Goal: Task Accomplishment & Management: Complete application form

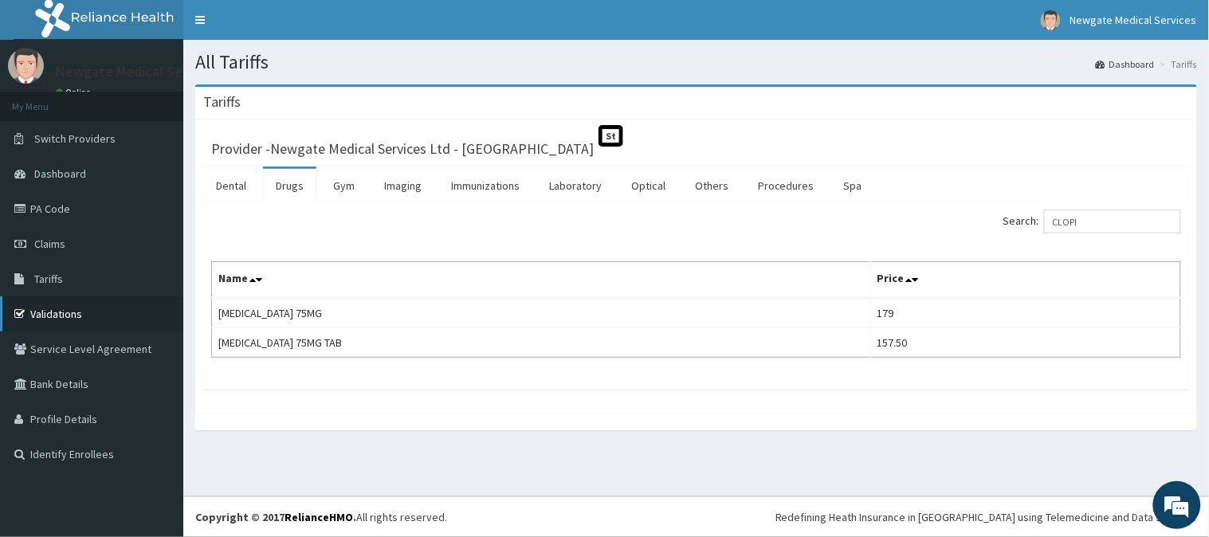
click at [45, 313] on link "Validations" at bounding box center [91, 314] width 183 height 35
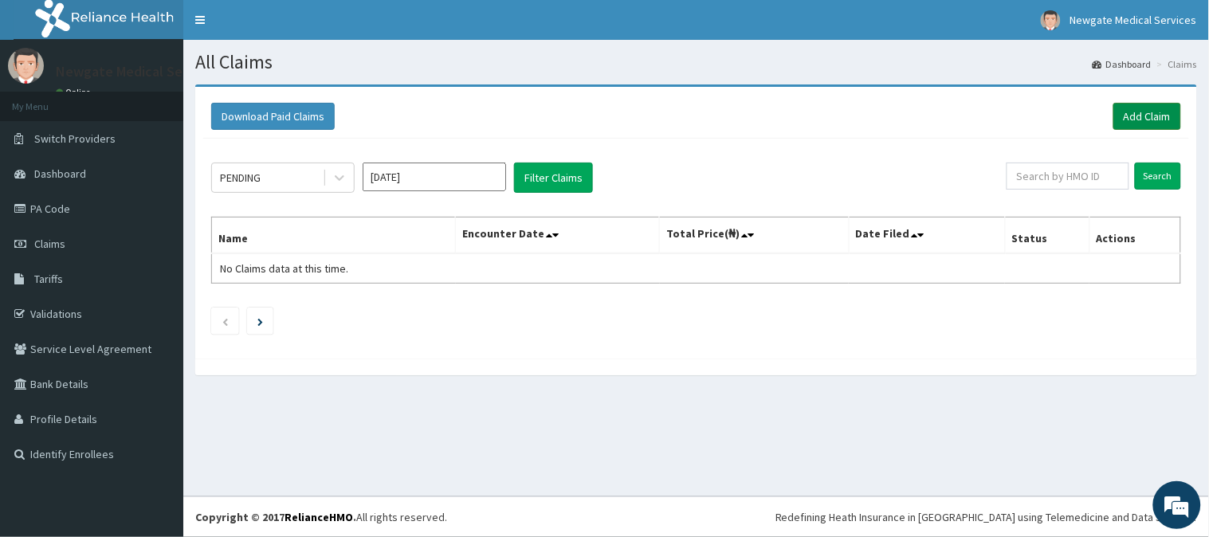
click at [1154, 106] on link "Add Claim" at bounding box center [1148, 116] width 68 height 27
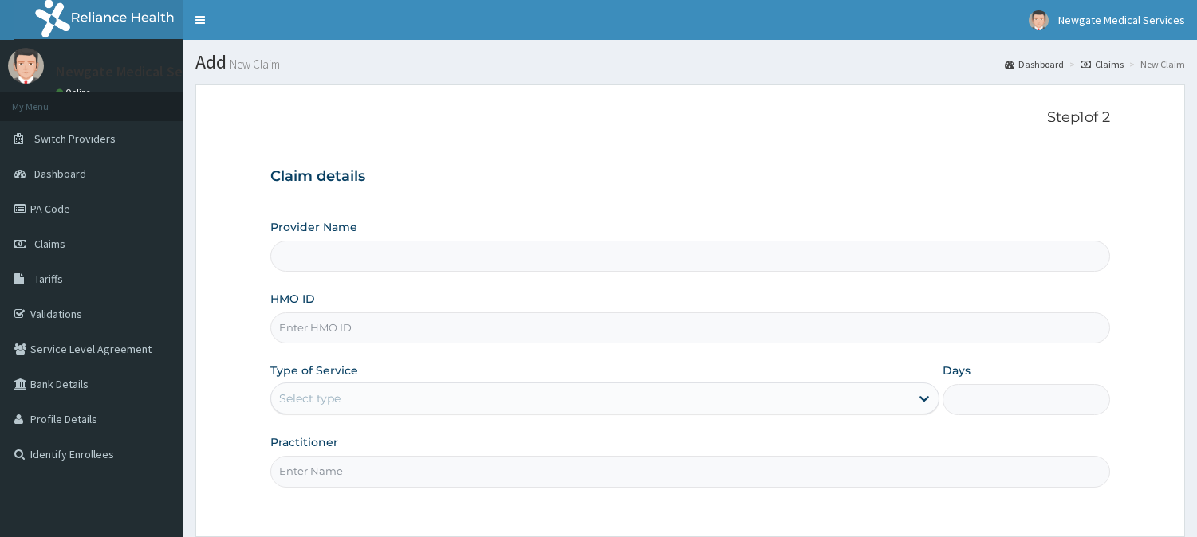
type input "Newgate Medical Services Ltd - Ikorodu"
click at [400, 332] on input "HMO ID" at bounding box center [689, 328] width 839 height 31
paste input "FAB/10466/A"
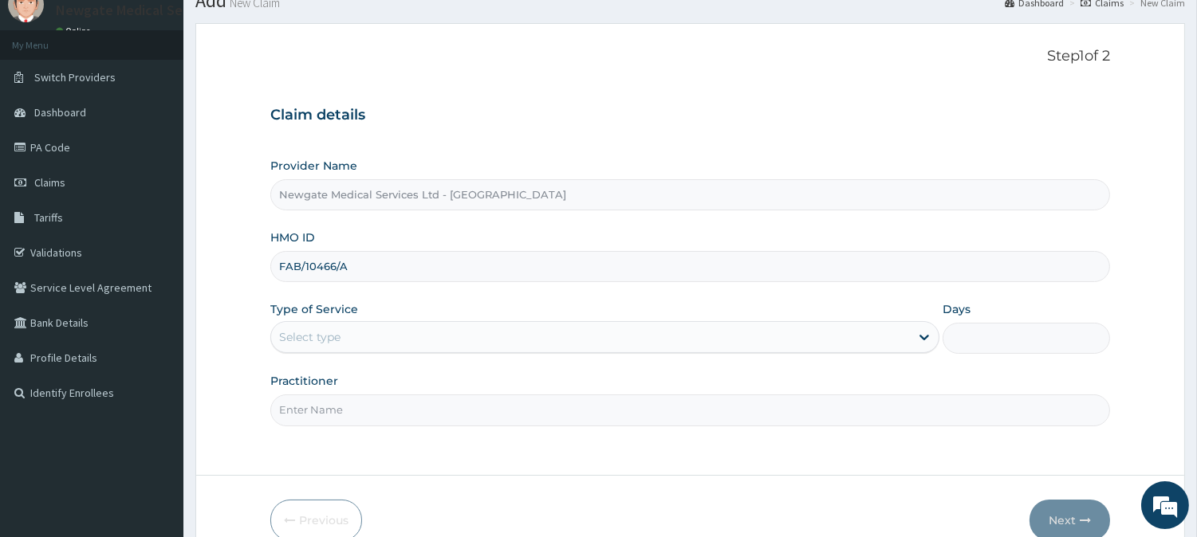
scroll to position [88, 0]
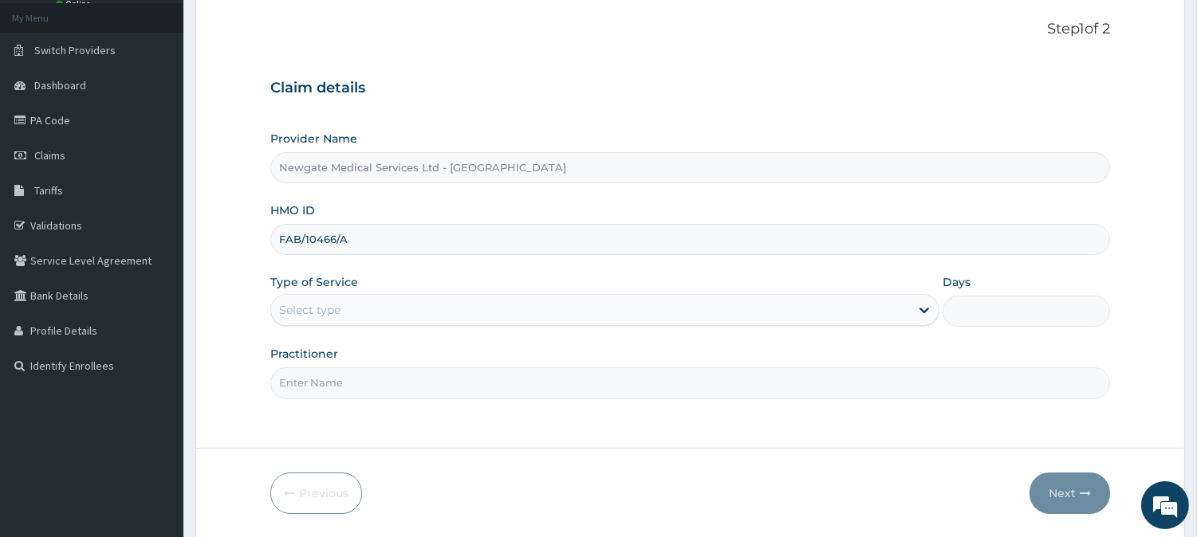
type input "FAB/10466/A"
click at [877, 316] on div "Select type" at bounding box center [590, 310] width 639 height 26
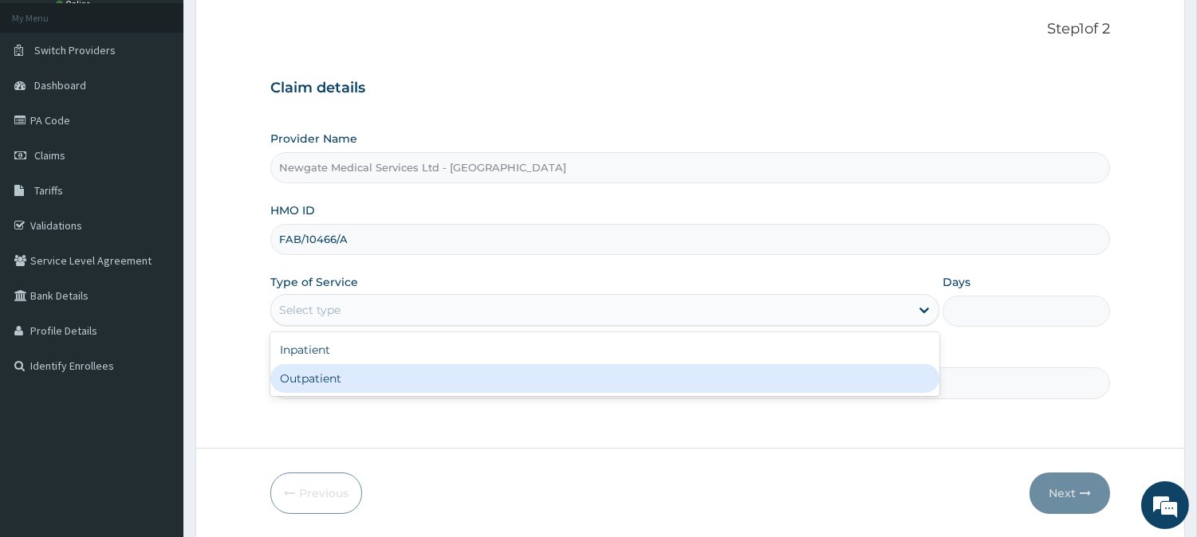
click at [436, 377] on div "Outpatient" at bounding box center [604, 378] width 669 height 29
type input "1"
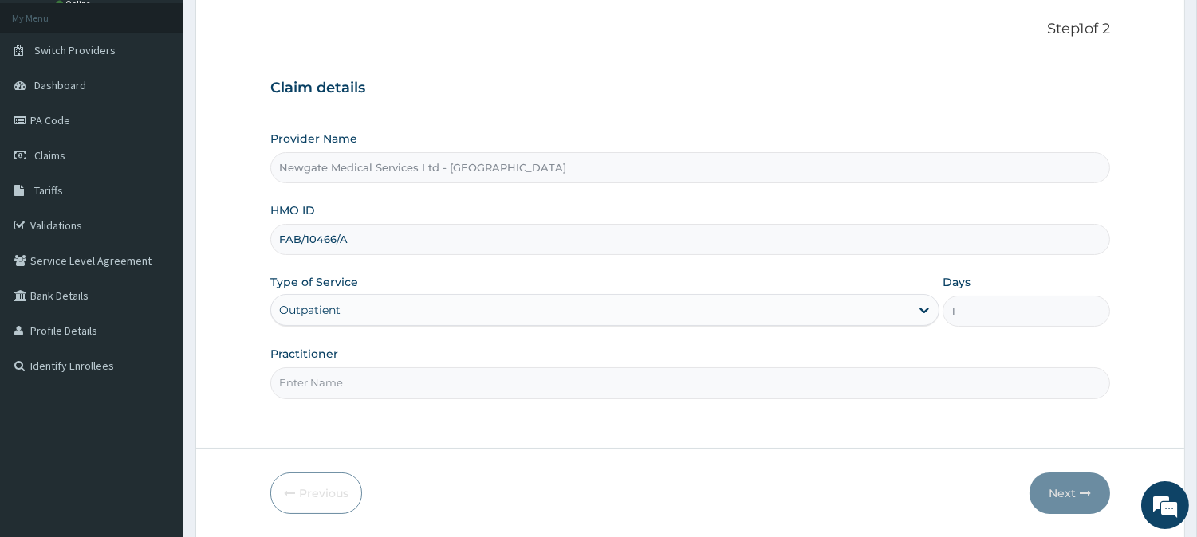
click at [427, 388] on input "Practitioner" at bounding box center [689, 383] width 839 height 31
click at [425, 375] on input "Practitioner" at bounding box center [689, 383] width 839 height 31
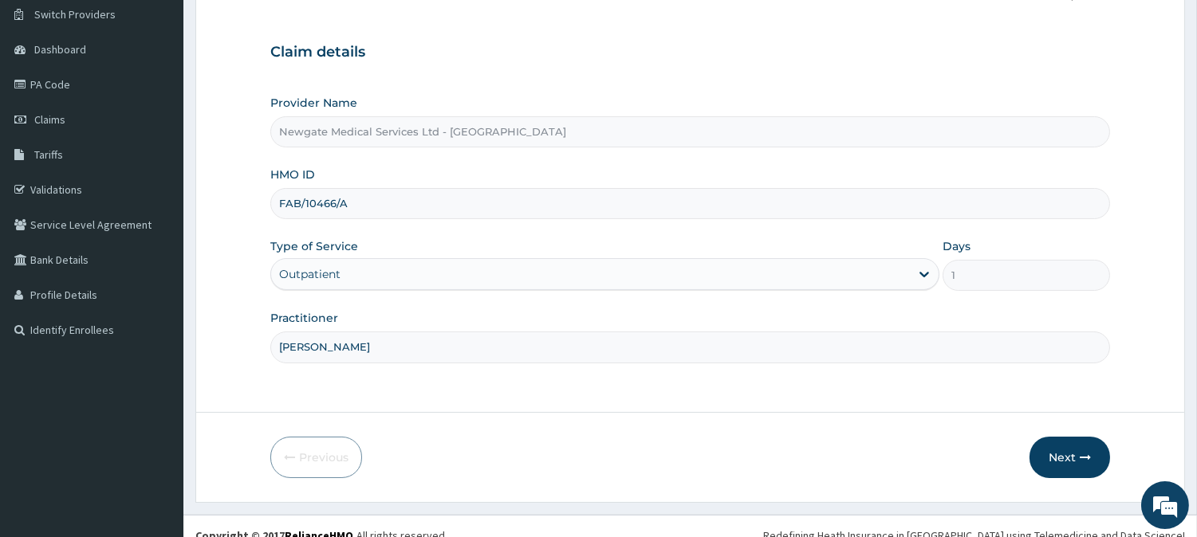
scroll to position [142, 0]
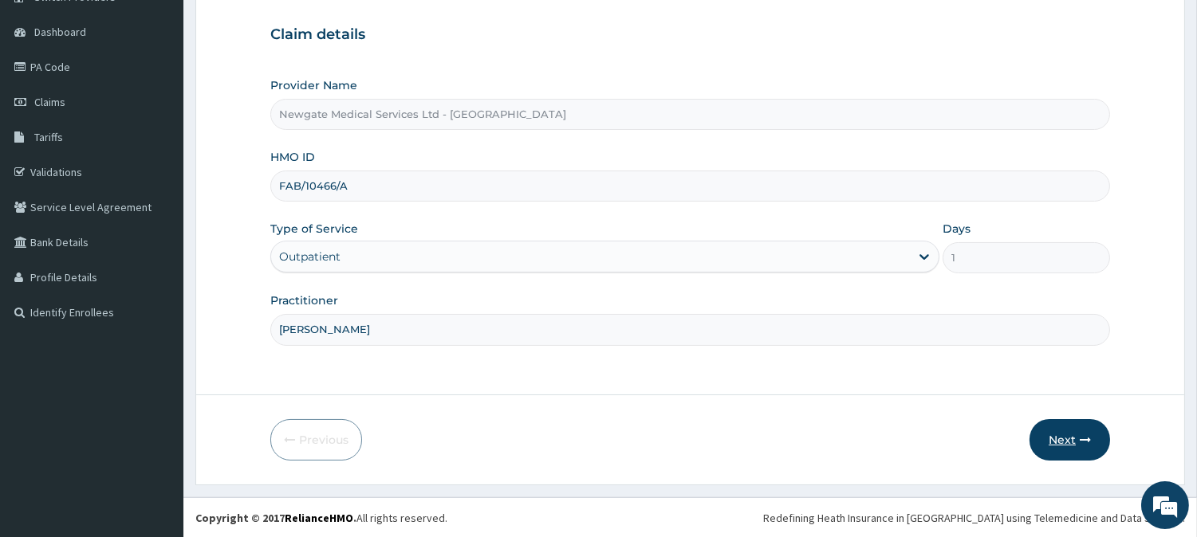
type input "DR ADEOLA"
click at [1049, 439] on button "Next" at bounding box center [1069, 439] width 81 height 41
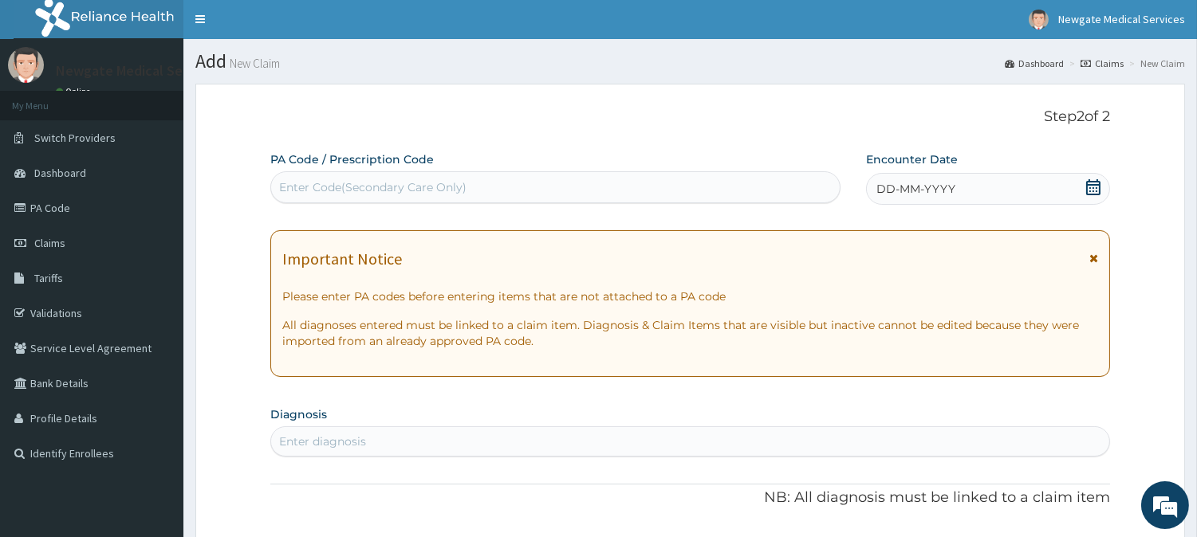
scroll to position [0, 0]
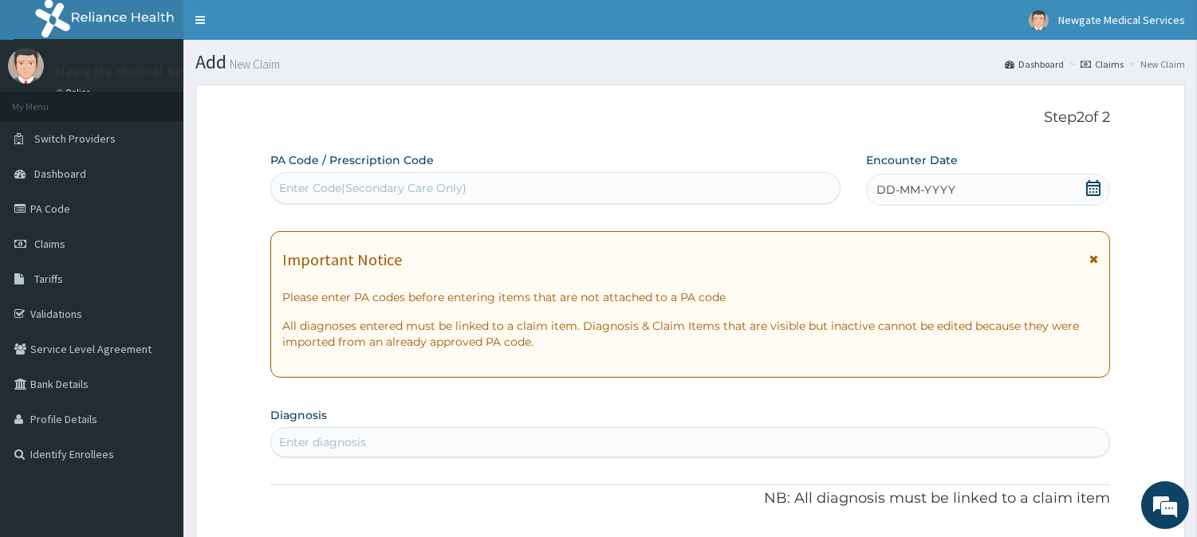
click at [517, 179] on div "Enter Code(Secondary Care Only)" at bounding box center [555, 188] width 568 height 26
drag, startPoint x: 460, startPoint y: 181, endPoint x: 347, endPoint y: 177, distance: 113.3
click at [347, 177] on div "Enter Code(Secondary Care Only)" at bounding box center [555, 188] width 568 height 26
paste input "PA/607CA2"
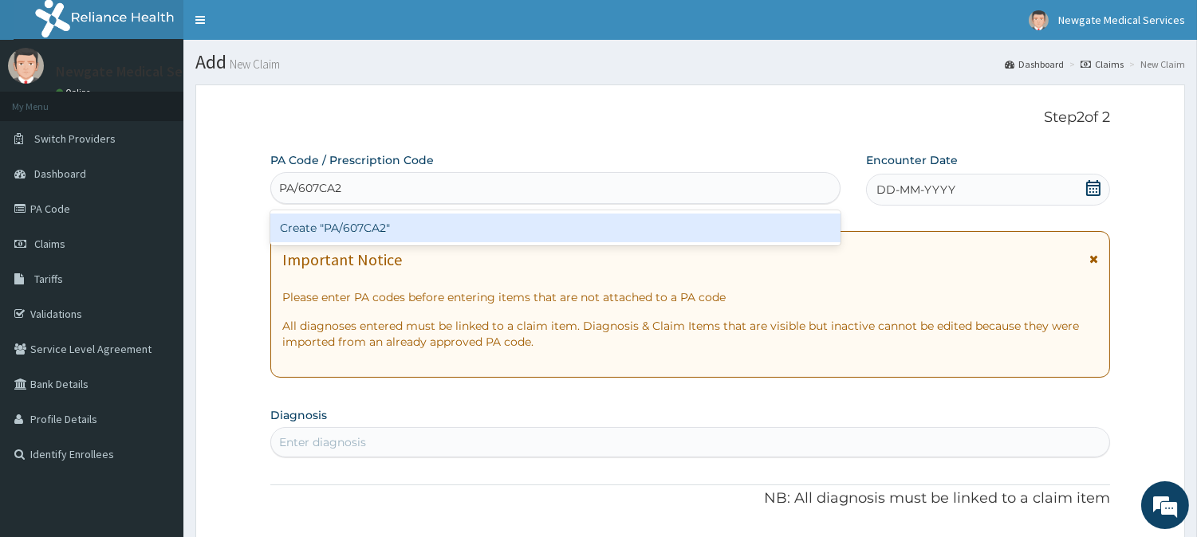
type input "PA/607CA2"
click at [375, 225] on div "Create "PA/607CA2"" at bounding box center [555, 228] width 570 height 29
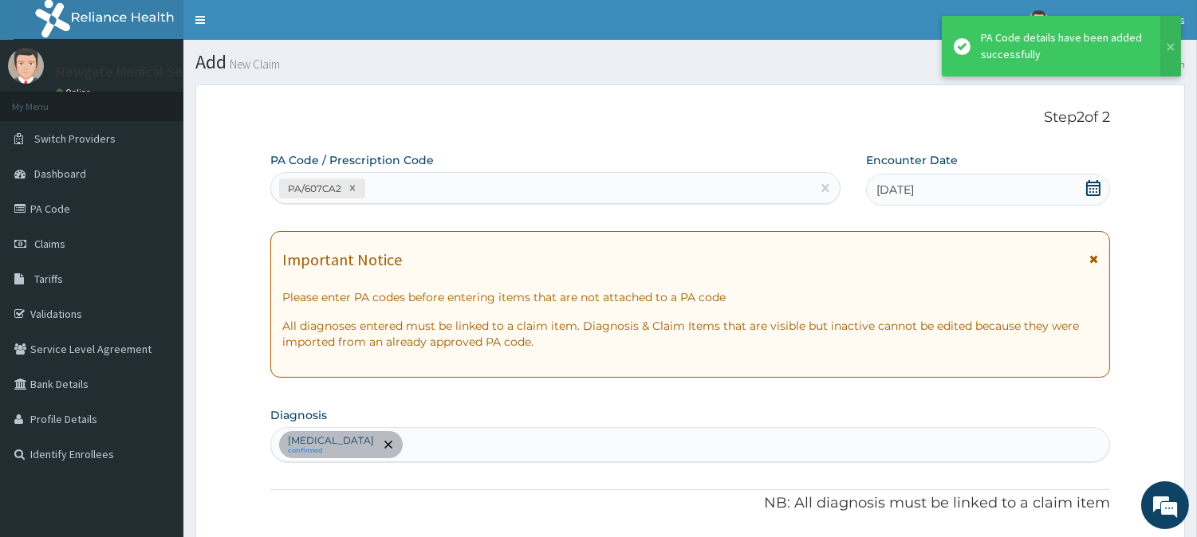
scroll to position [393, 0]
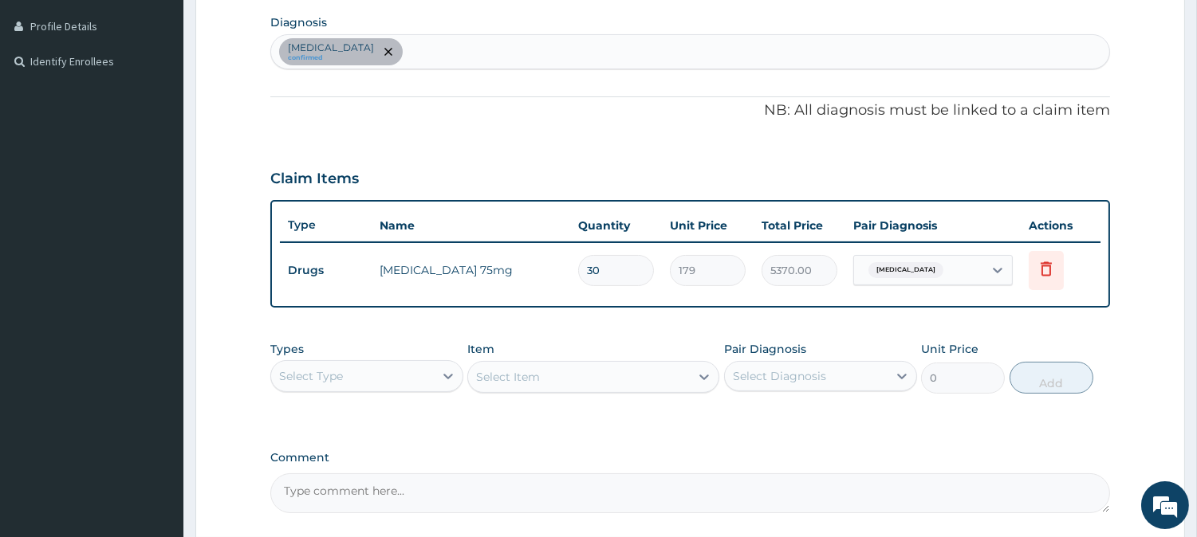
click at [467, 53] on div "Essential hypertension confirmed" at bounding box center [690, 51] width 838 height 33
drag, startPoint x: 477, startPoint y: 45, endPoint x: 407, endPoint y: 54, distance: 70.0
click at [392, 54] on icon "remove selection option" at bounding box center [388, 52] width 8 height 8
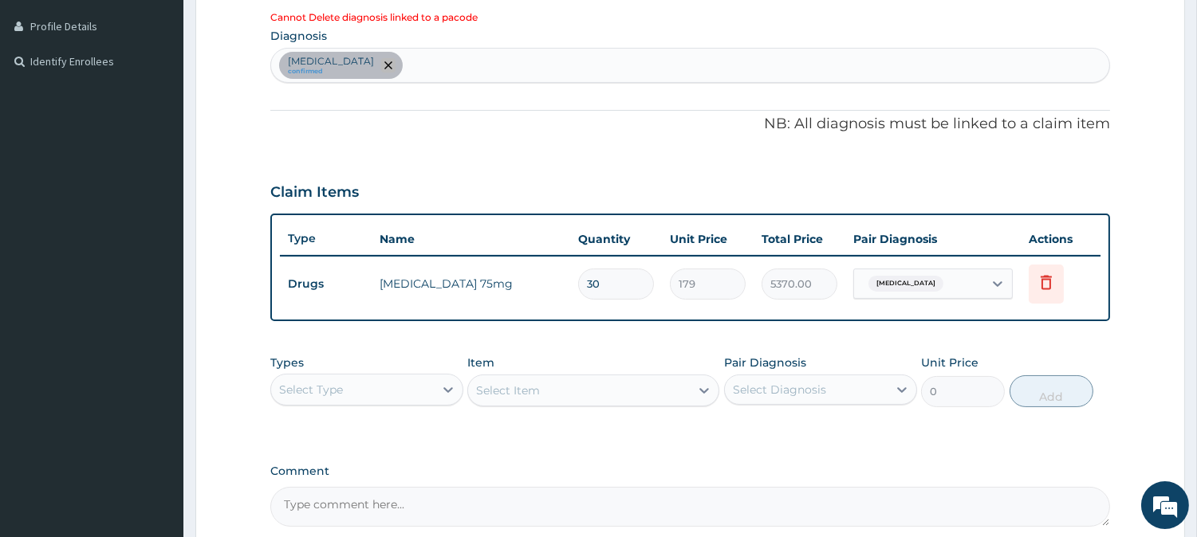
click at [392, 61] on icon "remove selection option" at bounding box center [388, 65] width 8 height 8
click at [450, 61] on div "Essential hypertension confirmed" at bounding box center [690, 65] width 838 height 33
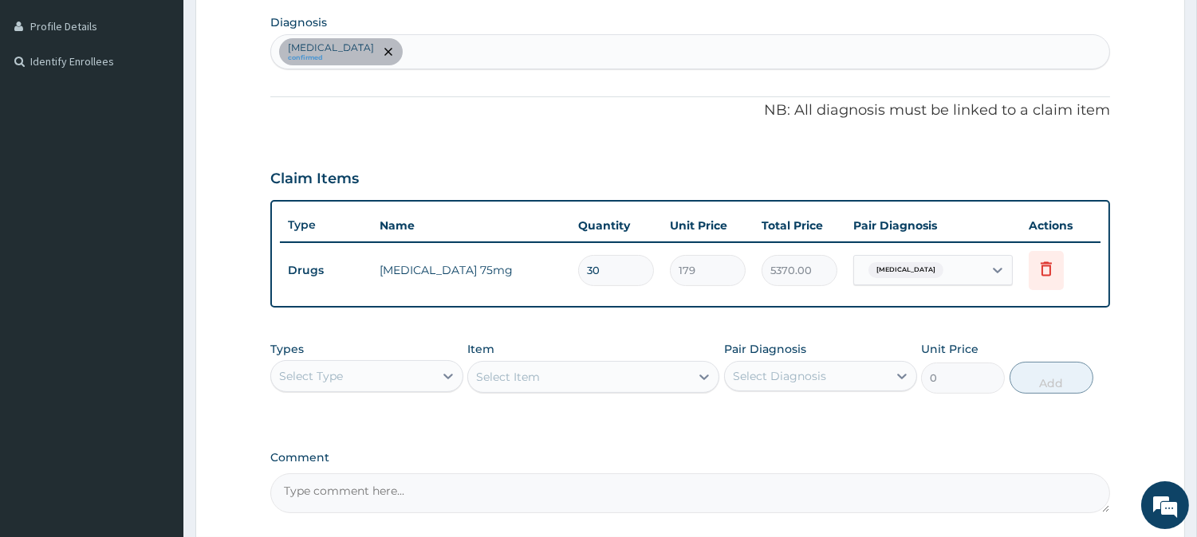
drag, startPoint x: 450, startPoint y: 61, endPoint x: 668, endPoint y: 41, distance: 219.3
click at [668, 41] on div "Essential hypertension confirmed" at bounding box center [690, 51] width 838 height 33
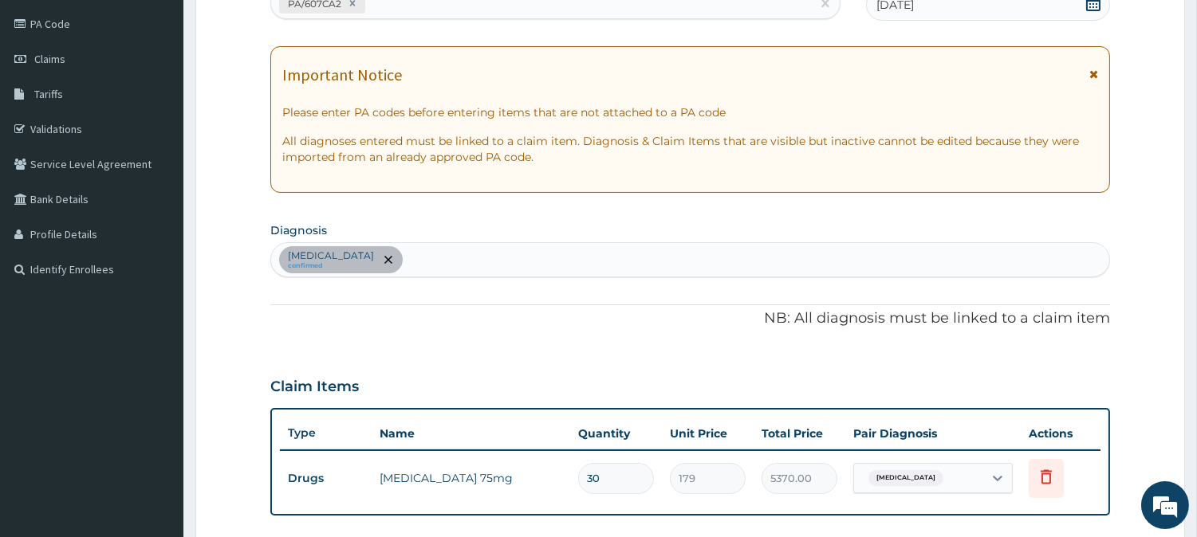
scroll to position [128, 0]
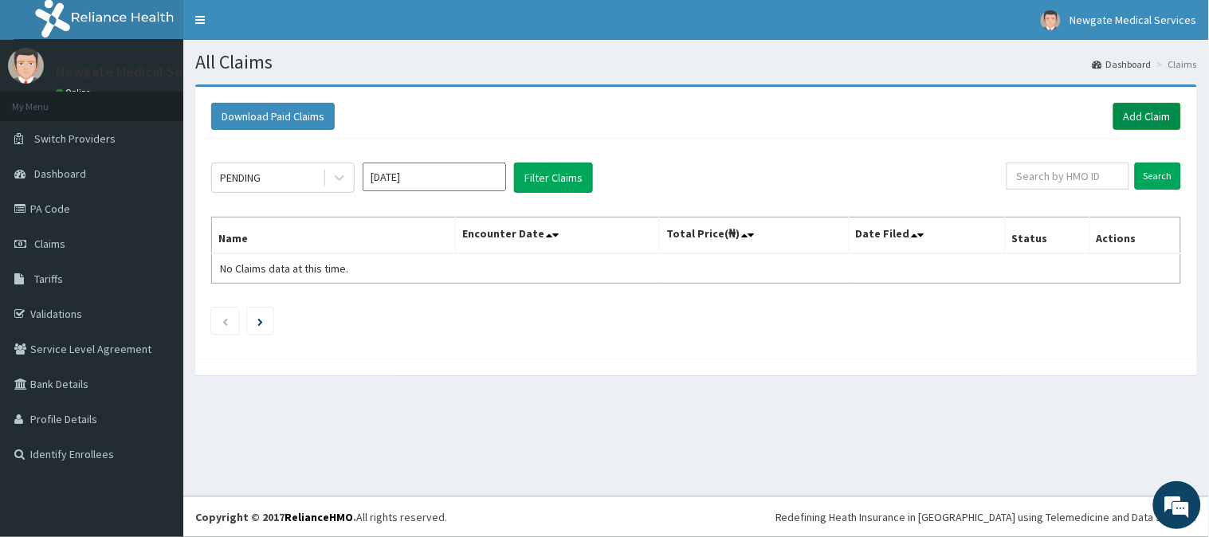
click at [1142, 115] on link "Add Claim" at bounding box center [1148, 116] width 68 height 27
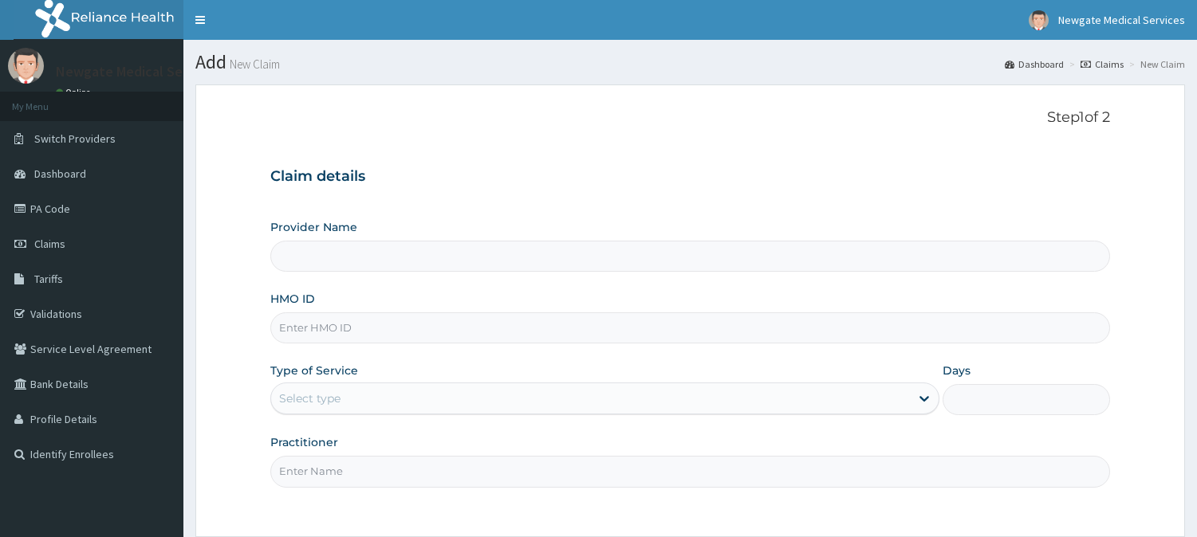
click at [328, 332] on input "HMO ID" at bounding box center [689, 328] width 839 height 31
type input "Newgate Medical Services Ltd - [GEOGRAPHIC_DATA]"
type input "FAB/10466/A"
click at [397, 397] on div "Select type" at bounding box center [590, 399] width 639 height 26
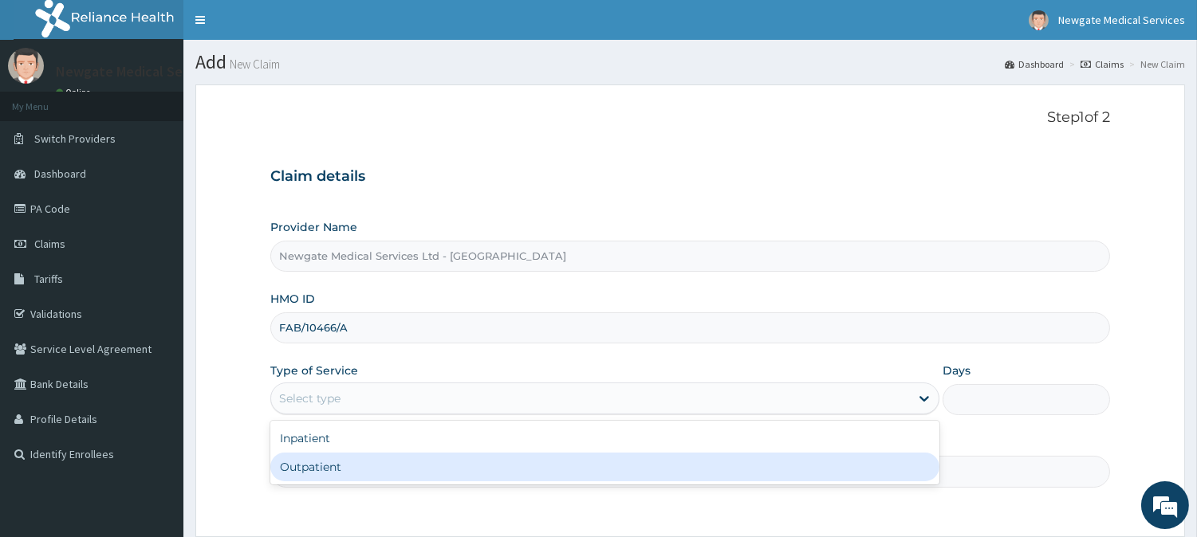
click at [368, 465] on div "Outpatient" at bounding box center [604, 467] width 669 height 29
type input "1"
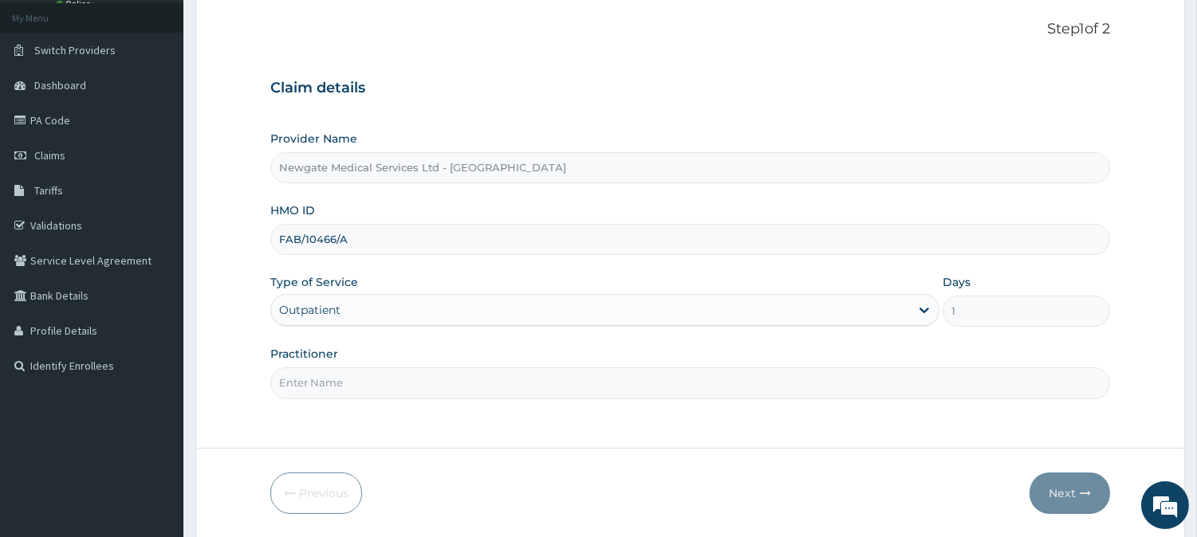
click at [331, 389] on input "Practitioner" at bounding box center [689, 383] width 839 height 31
type input "DR ADEFUYE"
click at [1054, 483] on button "Next" at bounding box center [1069, 493] width 81 height 41
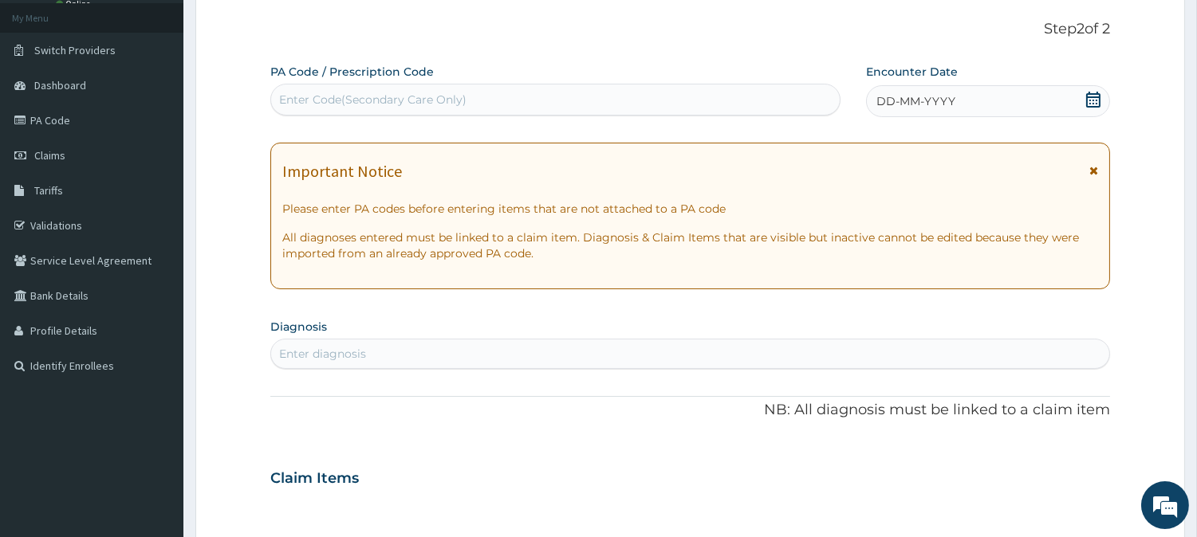
click at [415, 100] on div "Enter Code(Secondary Care Only)" at bounding box center [372, 100] width 187 height 16
paste input "PA/C2CA45"
type input "PA/C2CA45"
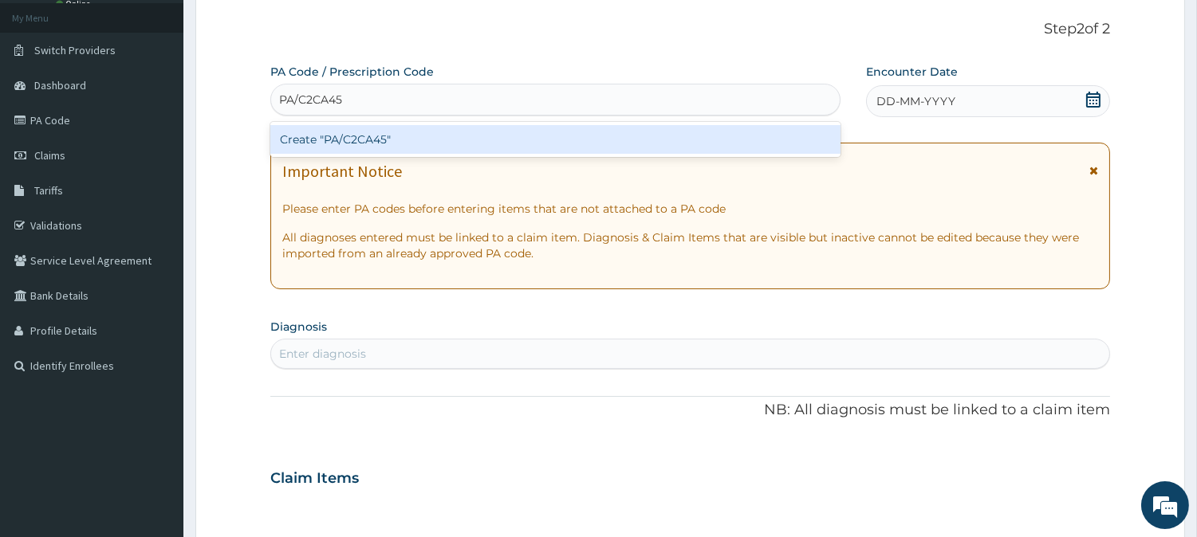
click at [381, 140] on div "Create "PA/C2CA45"" at bounding box center [555, 139] width 570 height 29
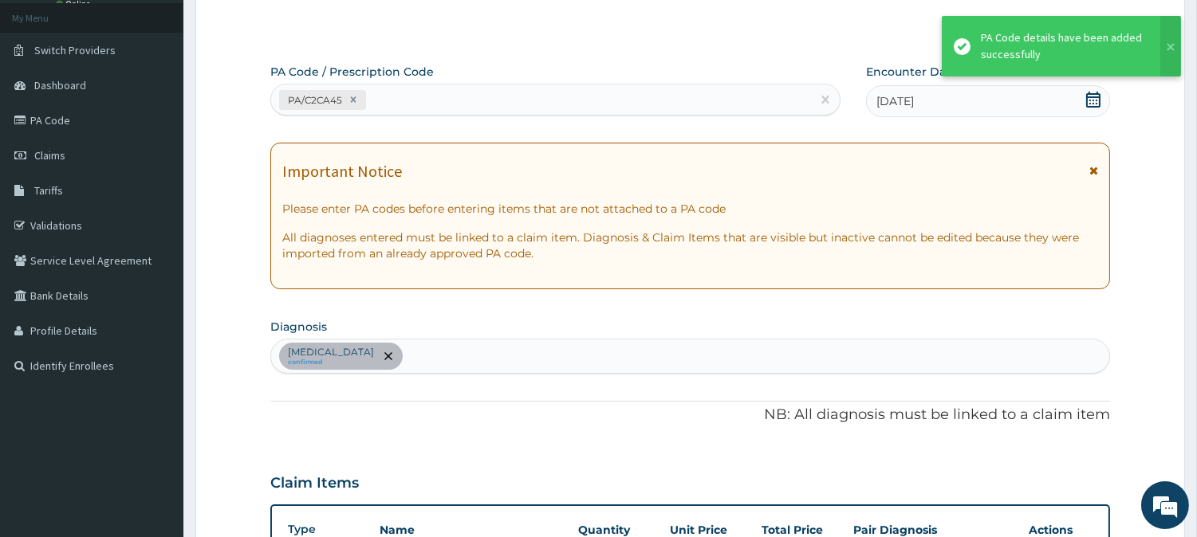
scroll to position [393, 0]
